Goal: Information Seeking & Learning: Learn about a topic

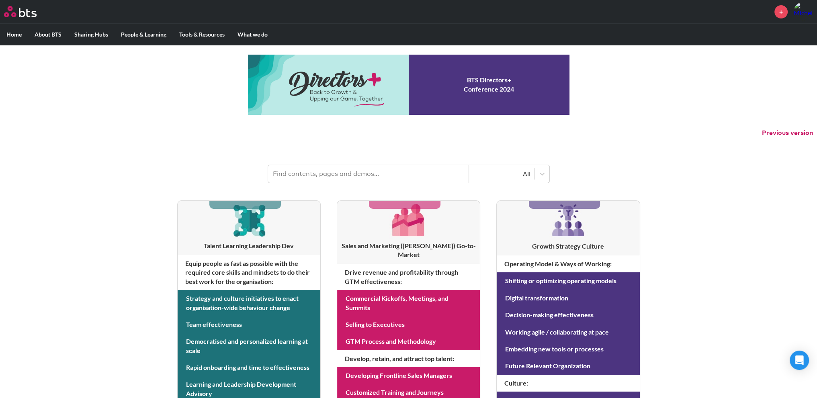
click at [302, 174] on input "text" at bounding box center [368, 174] width 201 height 18
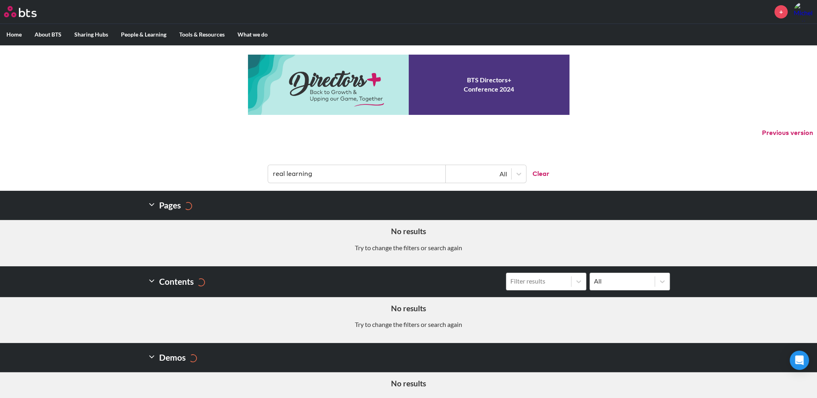
click at [320, 174] on input "real learning" at bounding box center [357, 174] width 178 height 18
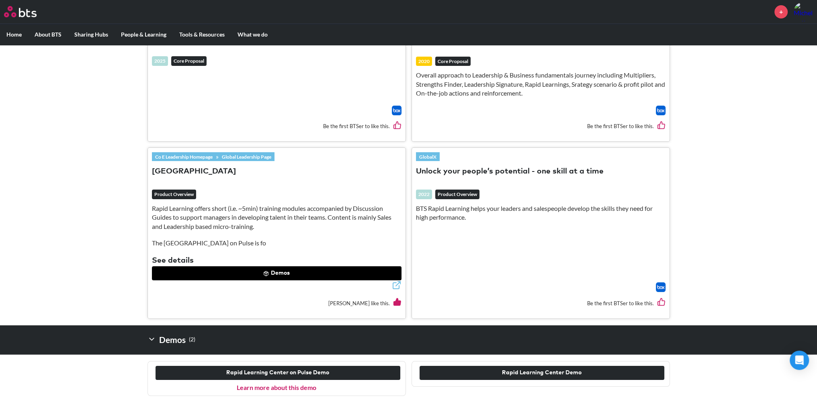
scroll to position [292, 0]
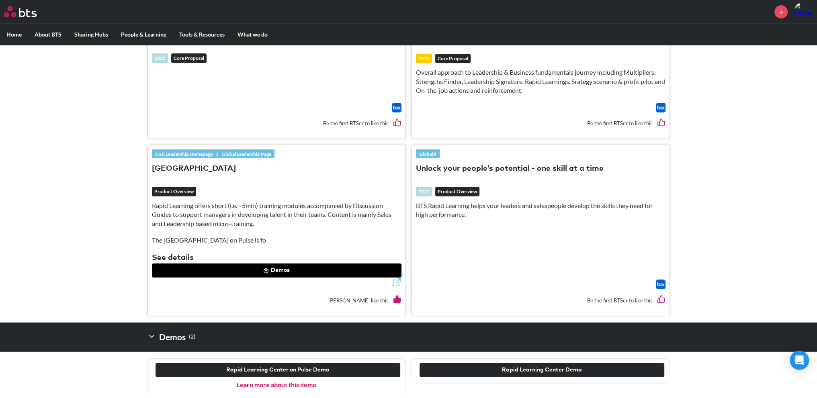
type input "rapid learning"
click at [195, 166] on button "[GEOGRAPHIC_DATA]" at bounding box center [194, 169] width 84 height 11
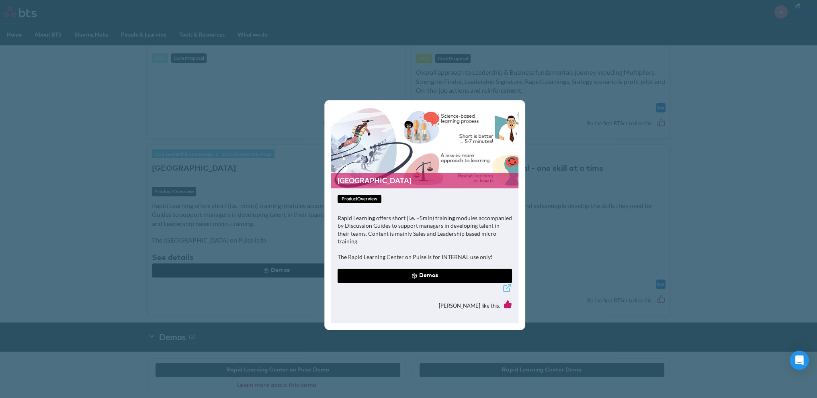
click at [434, 270] on button "Demos" at bounding box center [425, 276] width 174 height 14
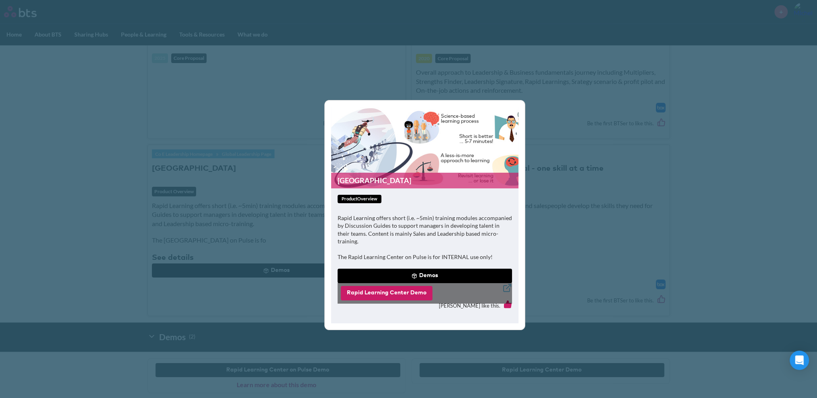
click at [394, 293] on button "Rapid Learning Center Demo" at bounding box center [387, 293] width 92 height 14
